Goal: Navigation & Orientation: Find specific page/section

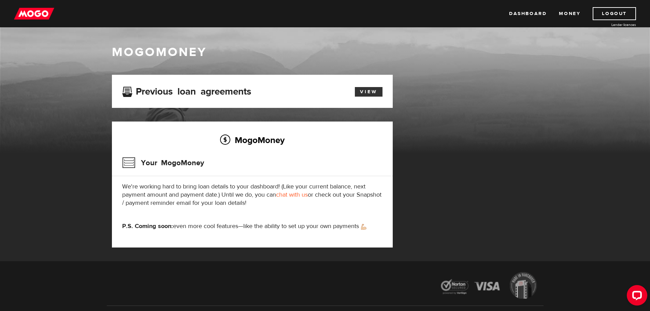
click at [370, 89] on link "View" at bounding box center [369, 92] width 28 height 10
click at [532, 15] on link "Dashboard" at bounding box center [528, 13] width 38 height 13
click at [372, 92] on link "View" at bounding box center [369, 92] width 28 height 10
